Goal: Task Accomplishment & Management: Manage account settings

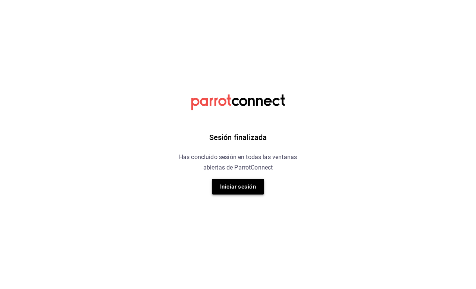
click at [240, 190] on button "Iniciar sesión" at bounding box center [238, 187] width 52 height 16
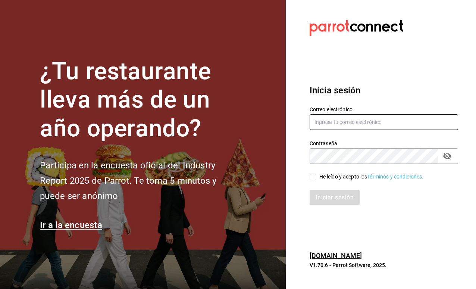
click at [346, 121] on input "text" at bounding box center [383, 122] width 148 height 16
type input "[EMAIL_ADDRESS][DOMAIN_NAME]"
click at [450, 156] on icon "passwordField" at bounding box center [447, 155] width 8 height 7
click at [307, 175] on div "He leído y acepto los Términos y condiciones." at bounding box center [378, 172] width 157 height 17
click at [309, 176] on input "He leído y acepto los Términos y condiciones." at bounding box center [312, 176] width 7 height 7
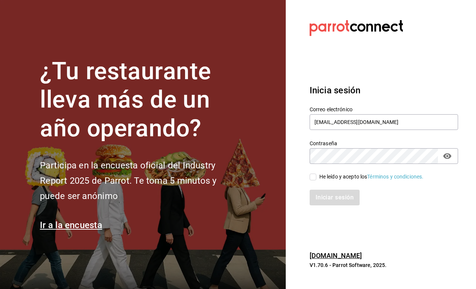
checkbox input "true"
click at [319, 197] on button "Iniciar sesión" at bounding box center [334, 197] width 51 height 16
